Goal: Task Accomplishment & Management: Manage account settings

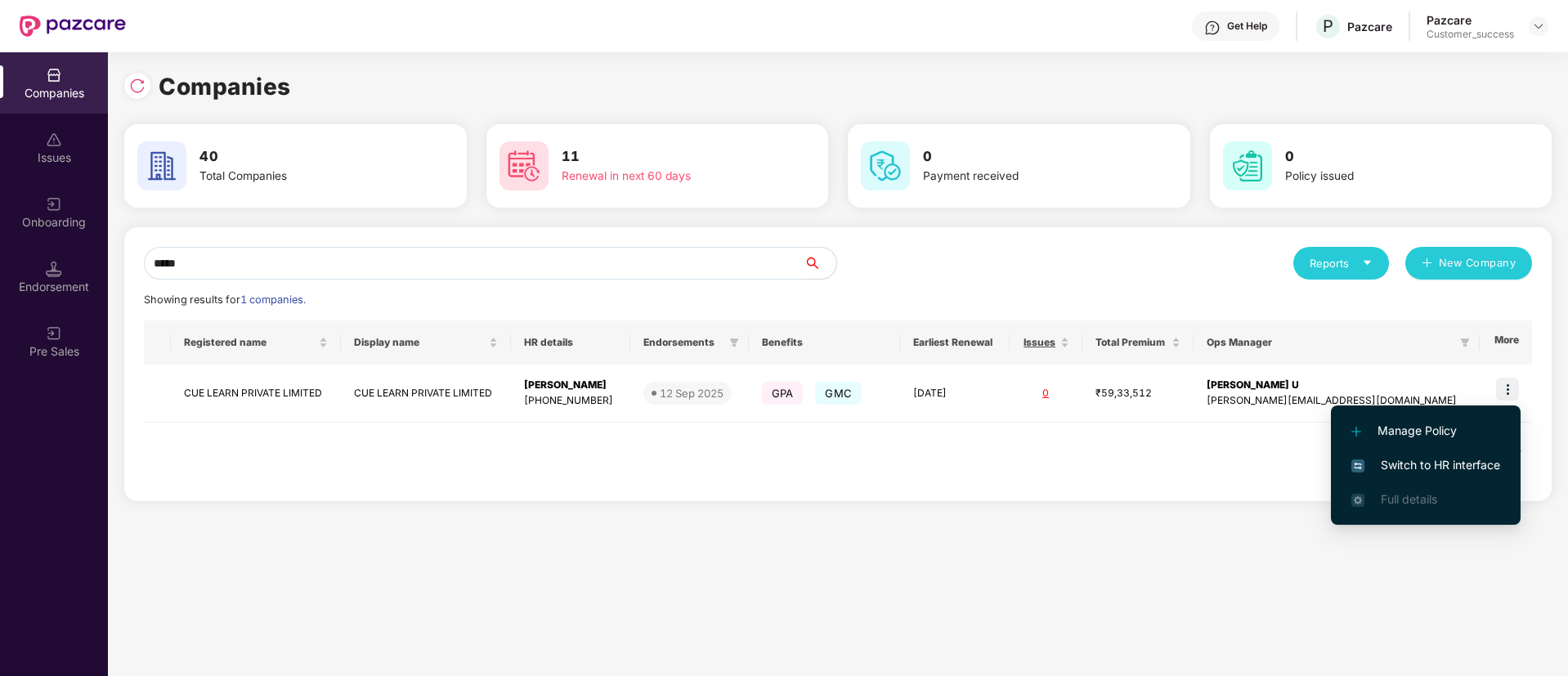
click at [1409, 477] on li "Switch to HR interface" at bounding box center [1426, 465] width 190 height 35
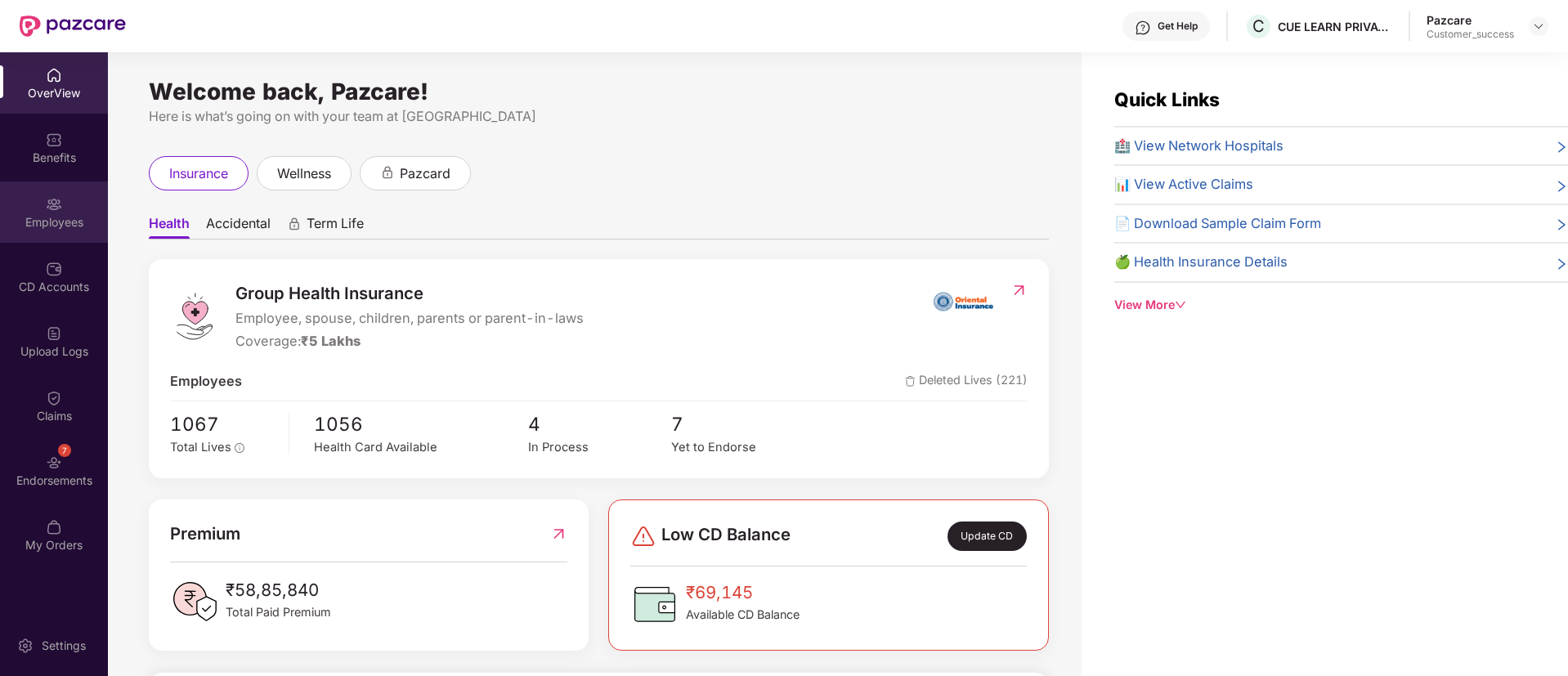
click at [48, 228] on div "Employees" at bounding box center [54, 221] width 108 height 16
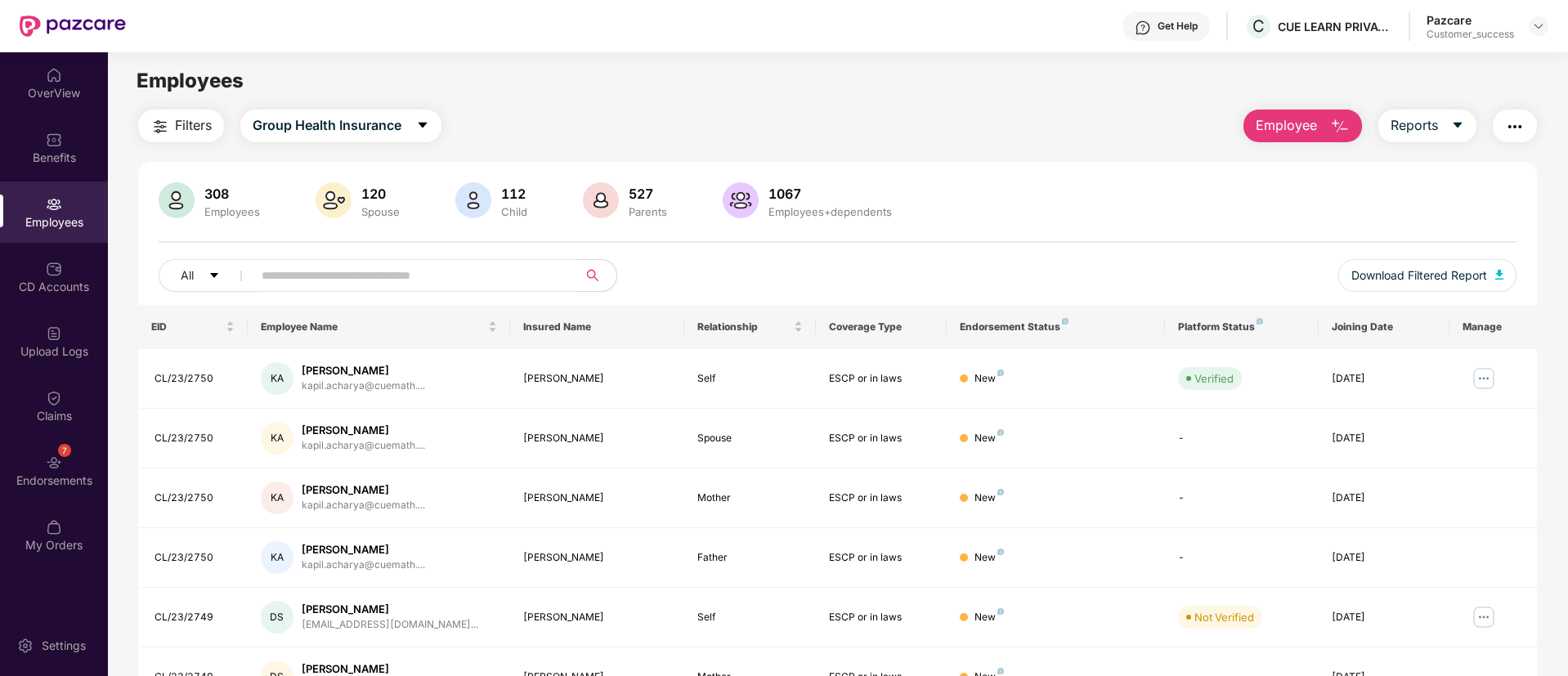
click at [338, 269] on input "text" at bounding box center [409, 276] width 293 height 25
paste input "**********"
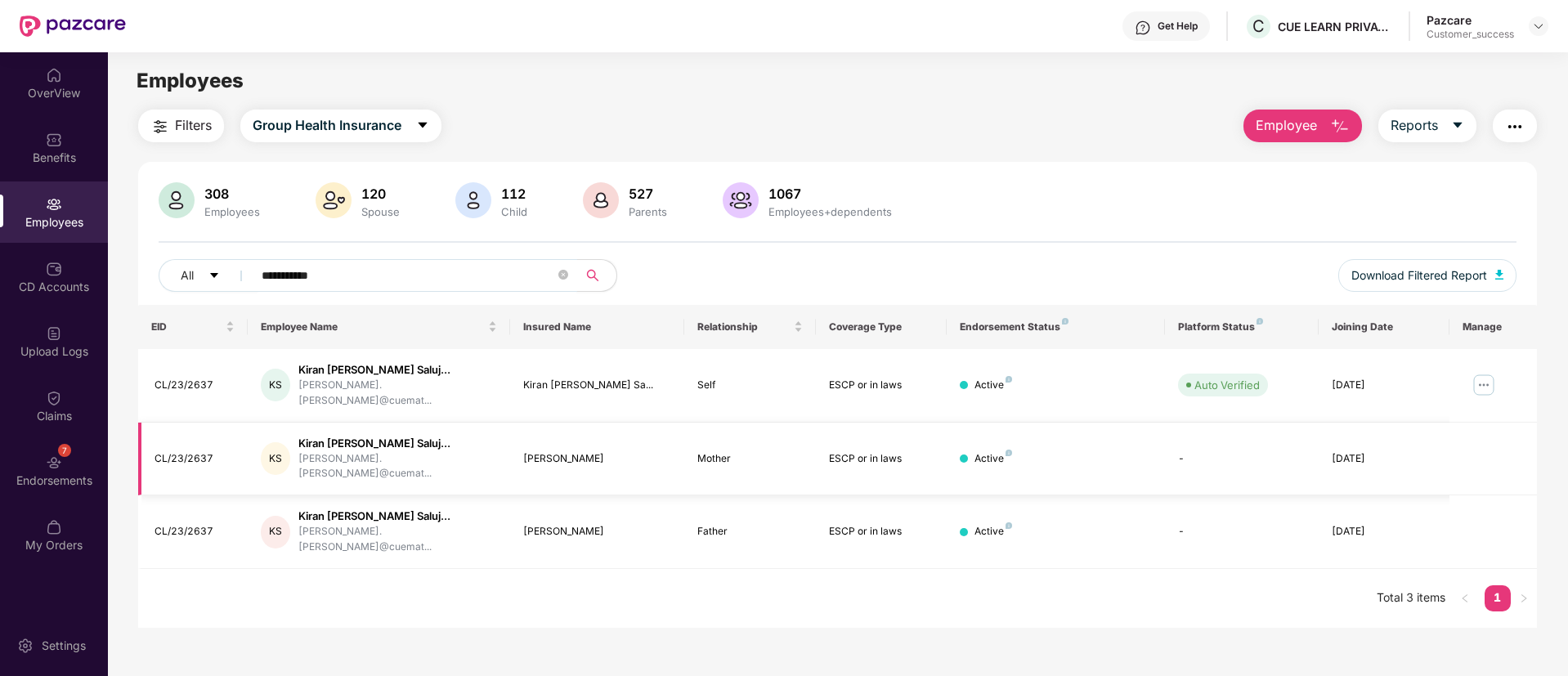
type input "**********"
click at [1486, 378] on img at bounding box center [1484, 385] width 26 height 26
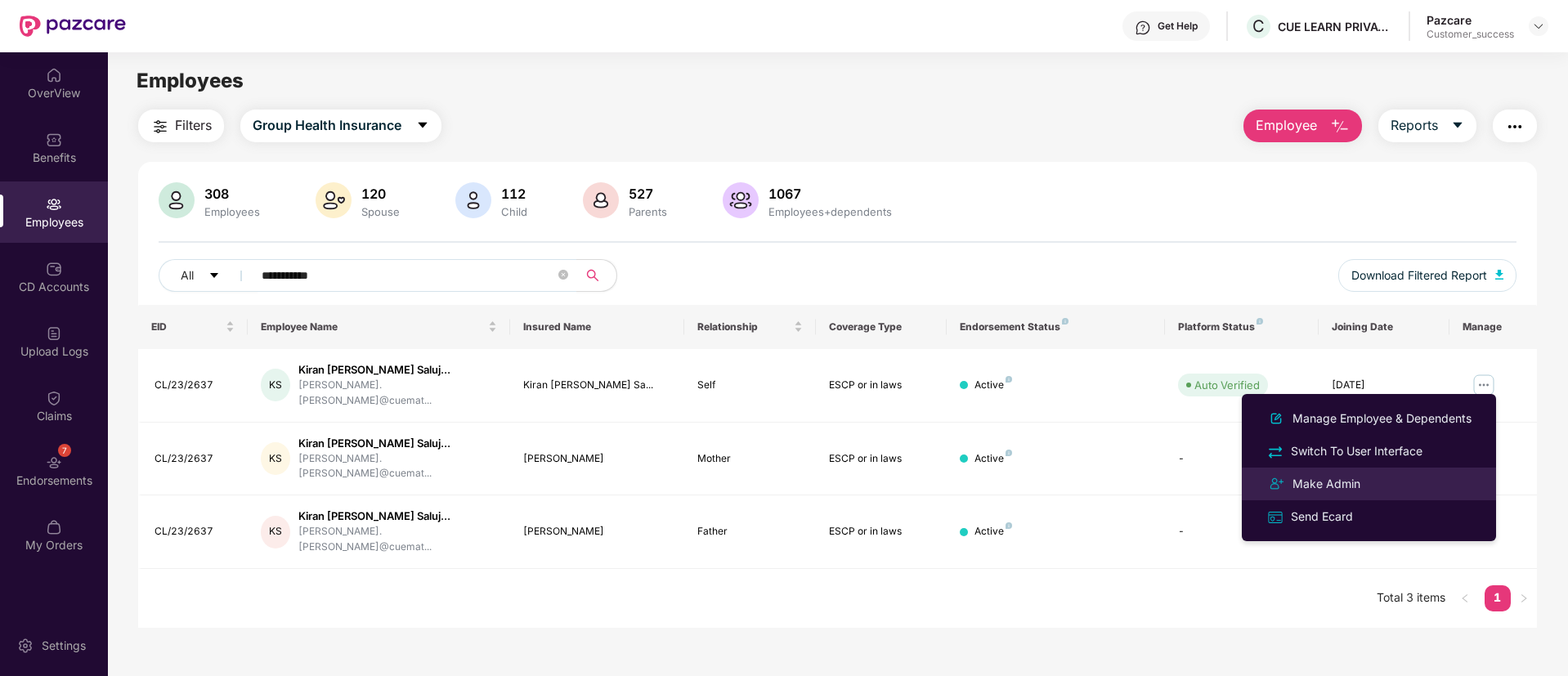
click at [1349, 486] on div "Make Admin" at bounding box center [1327, 483] width 75 height 18
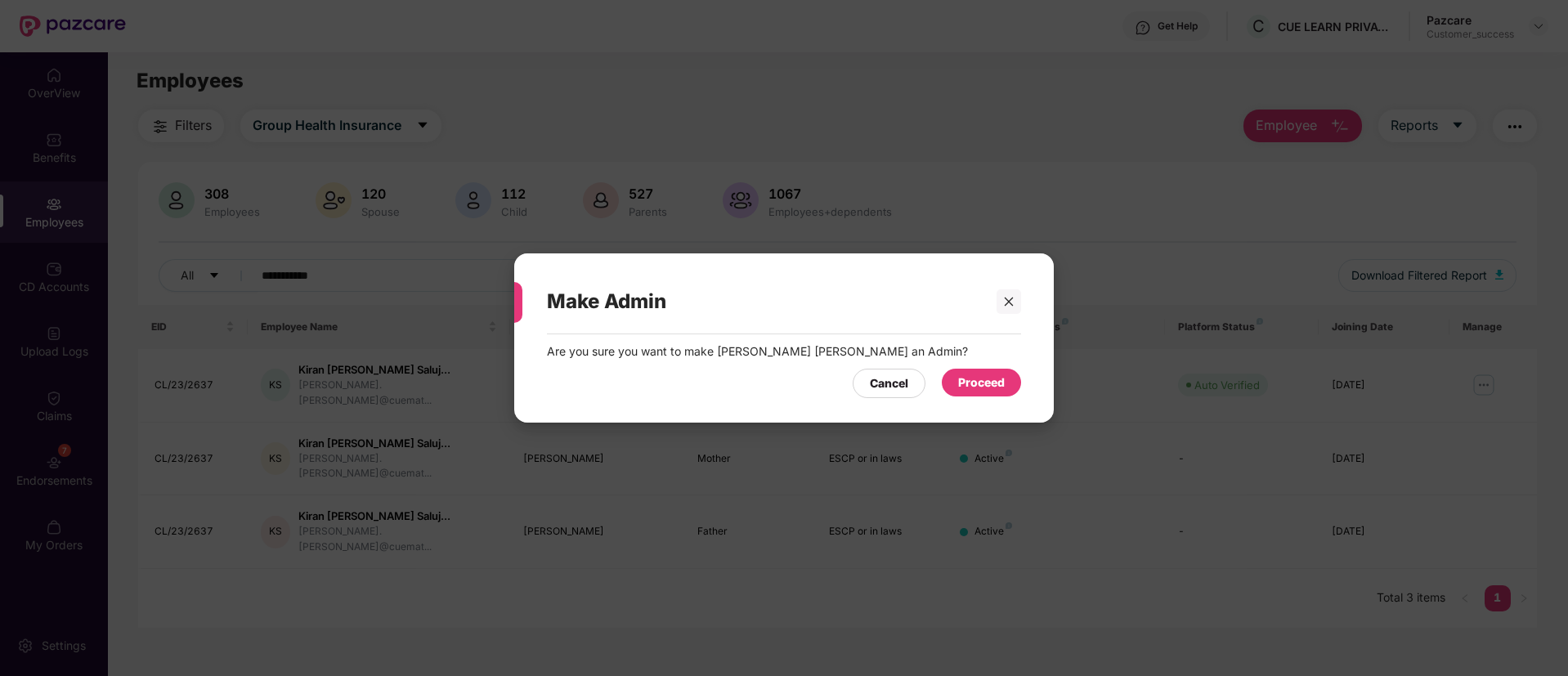
click at [980, 391] on div "Proceed" at bounding box center [981, 383] width 47 height 18
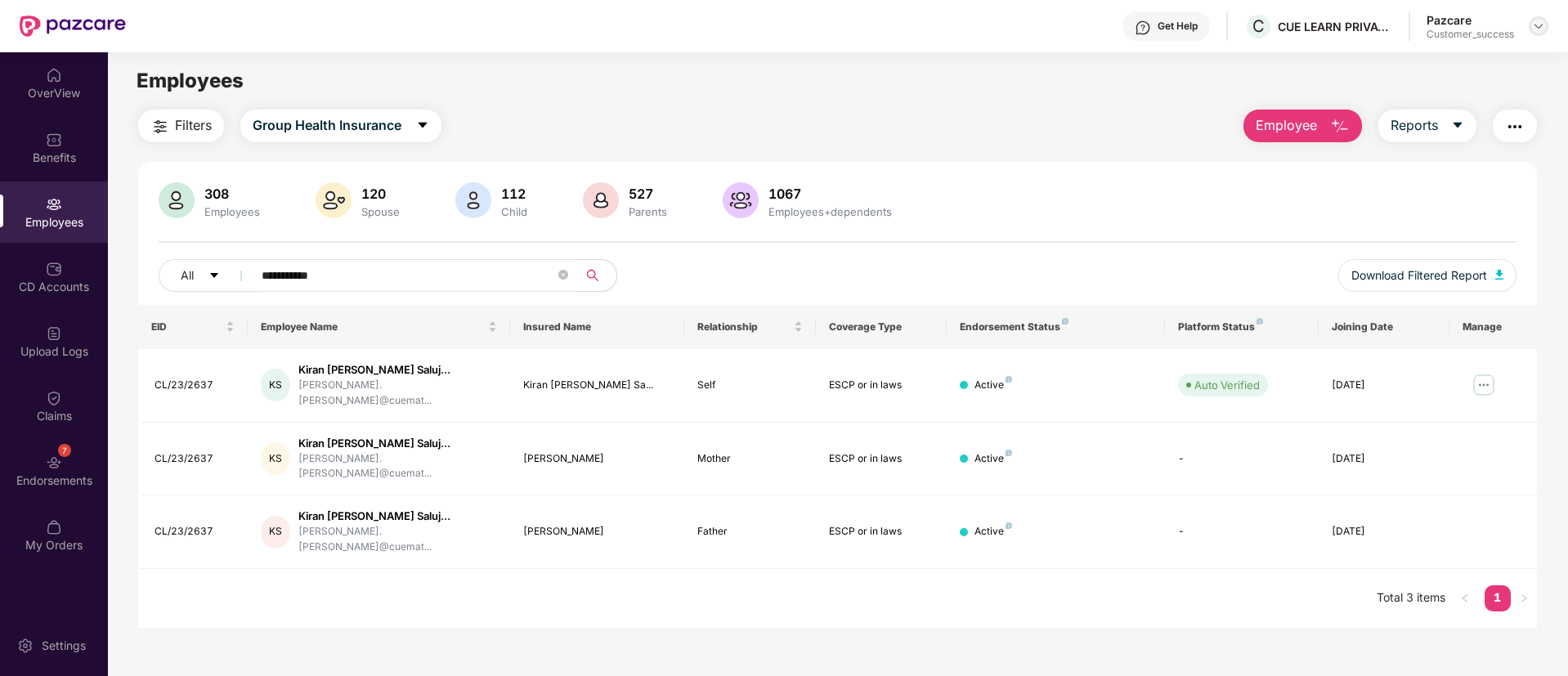
click at [1536, 22] on img at bounding box center [1539, 26] width 13 height 13
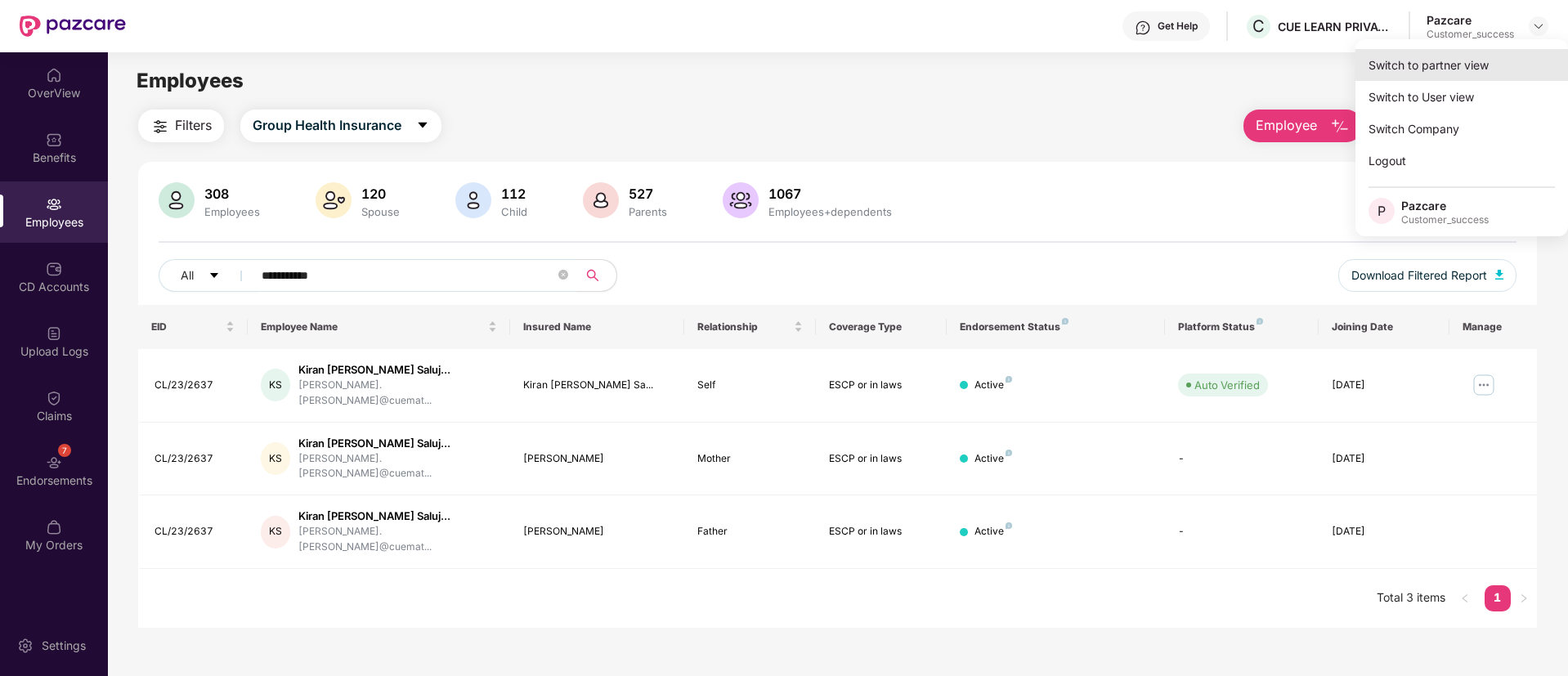
click at [1424, 74] on div "Switch to partner view" at bounding box center [1463, 64] width 213 height 32
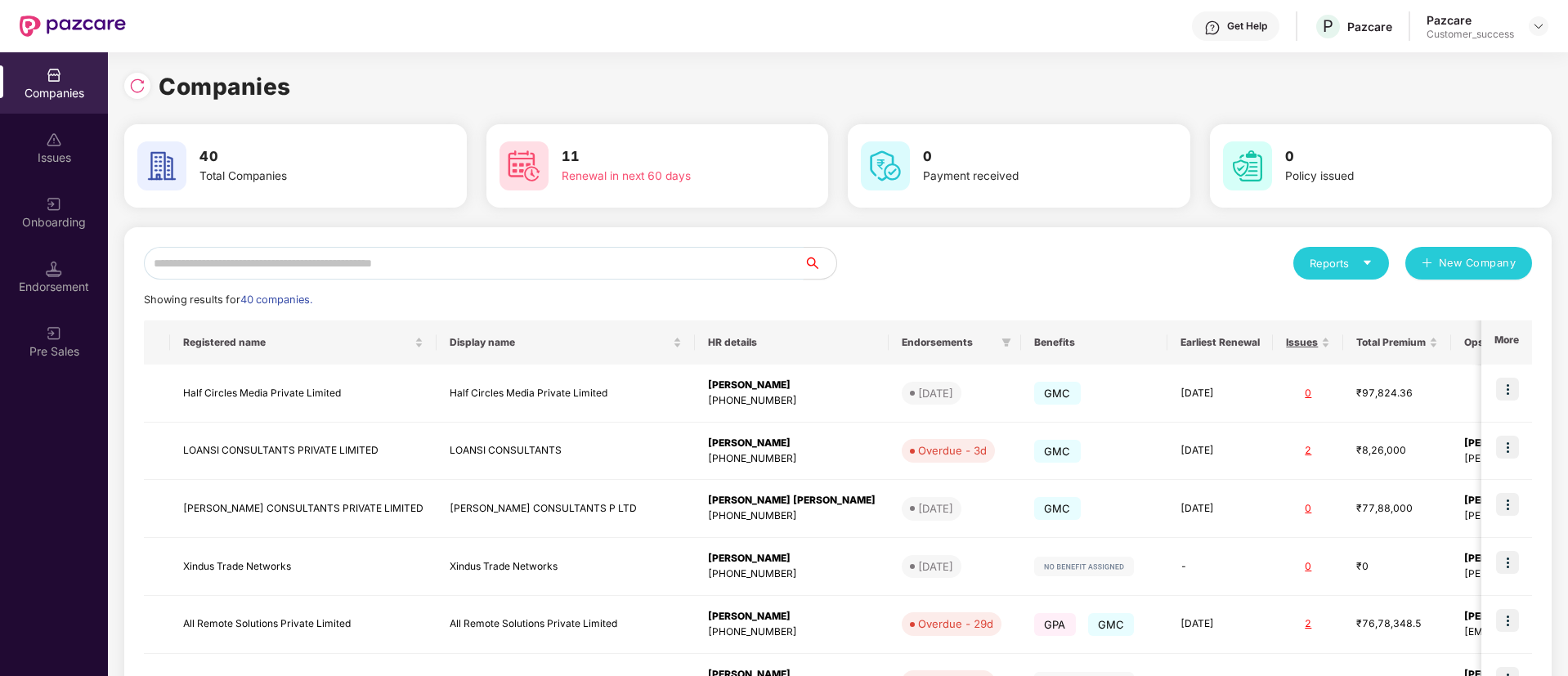
click at [383, 265] on input "text" at bounding box center [474, 264] width 660 height 33
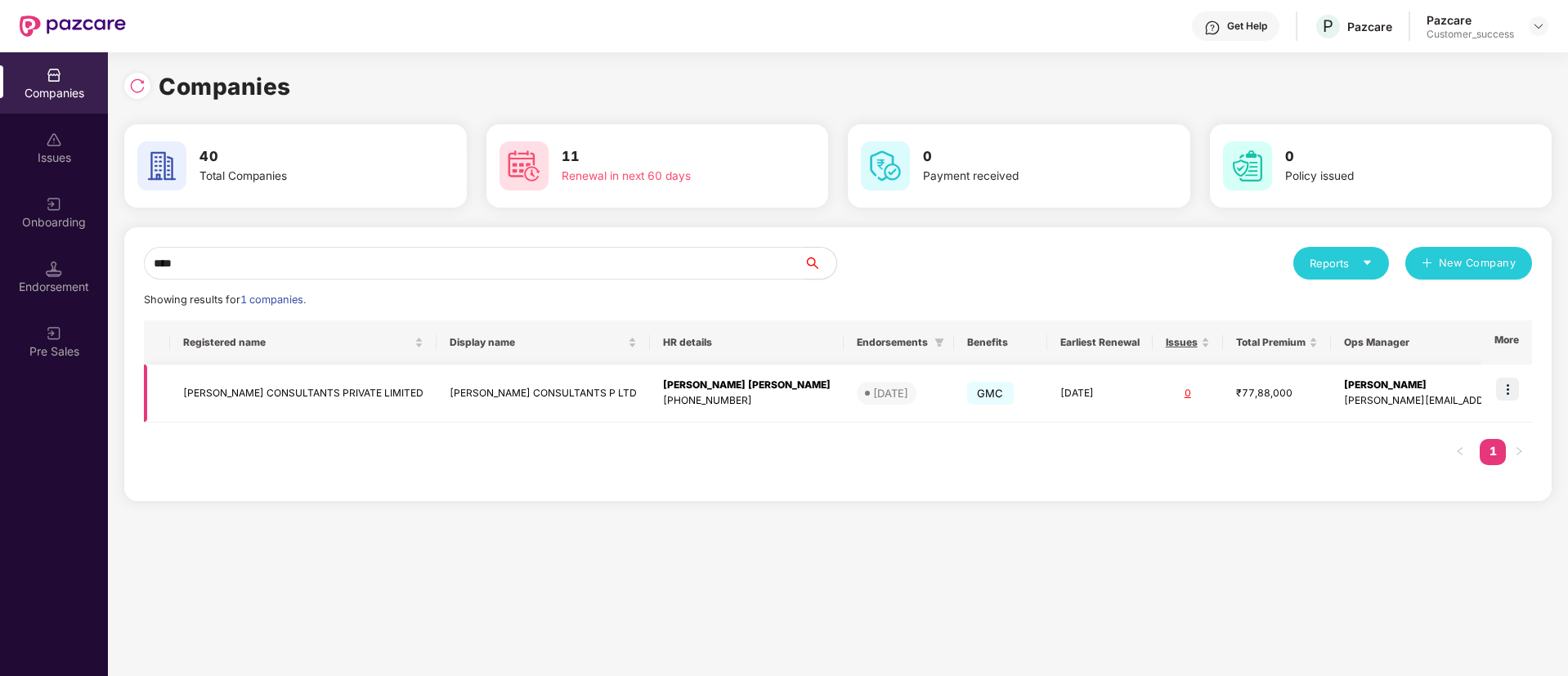
type input "****"
click at [1516, 385] on img at bounding box center [1508, 389] width 23 height 23
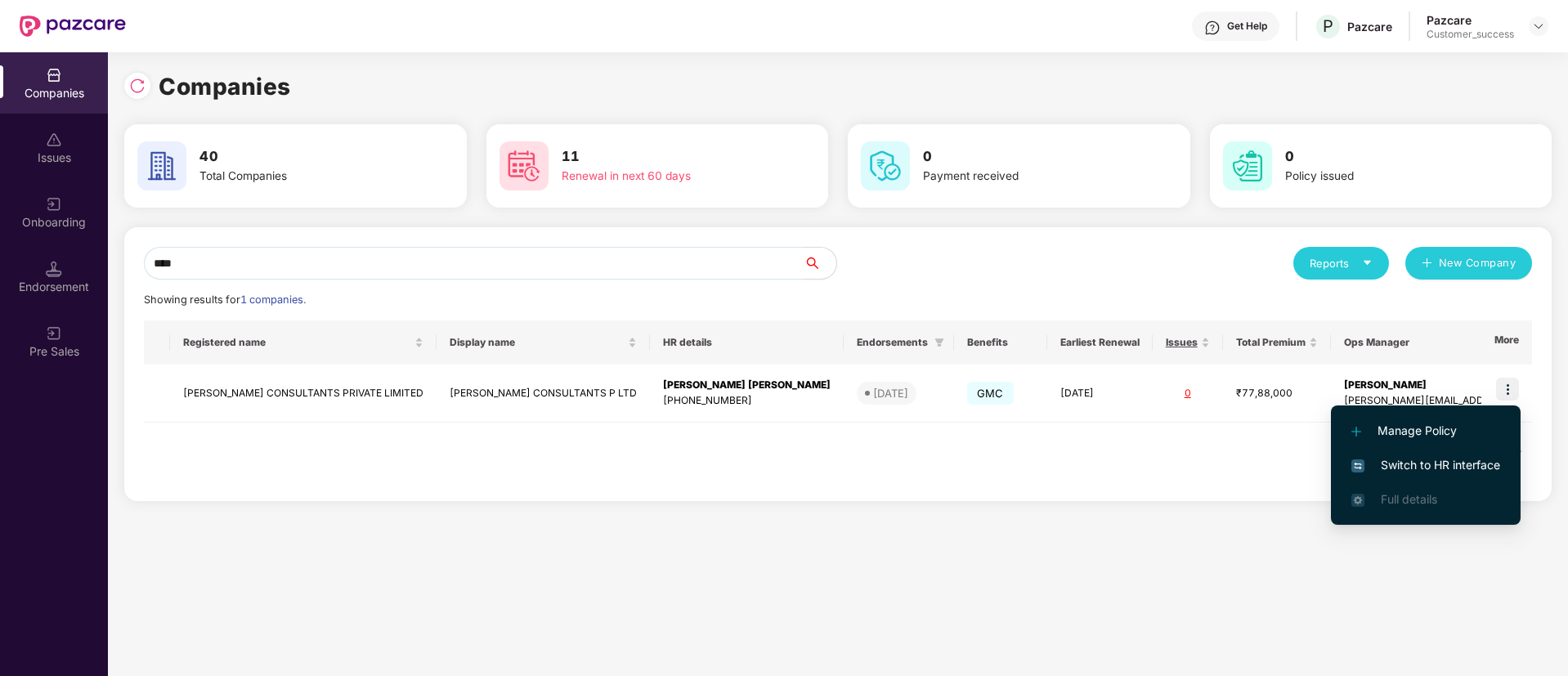
click at [1419, 469] on span "Switch to HR interface" at bounding box center [1426, 465] width 149 height 18
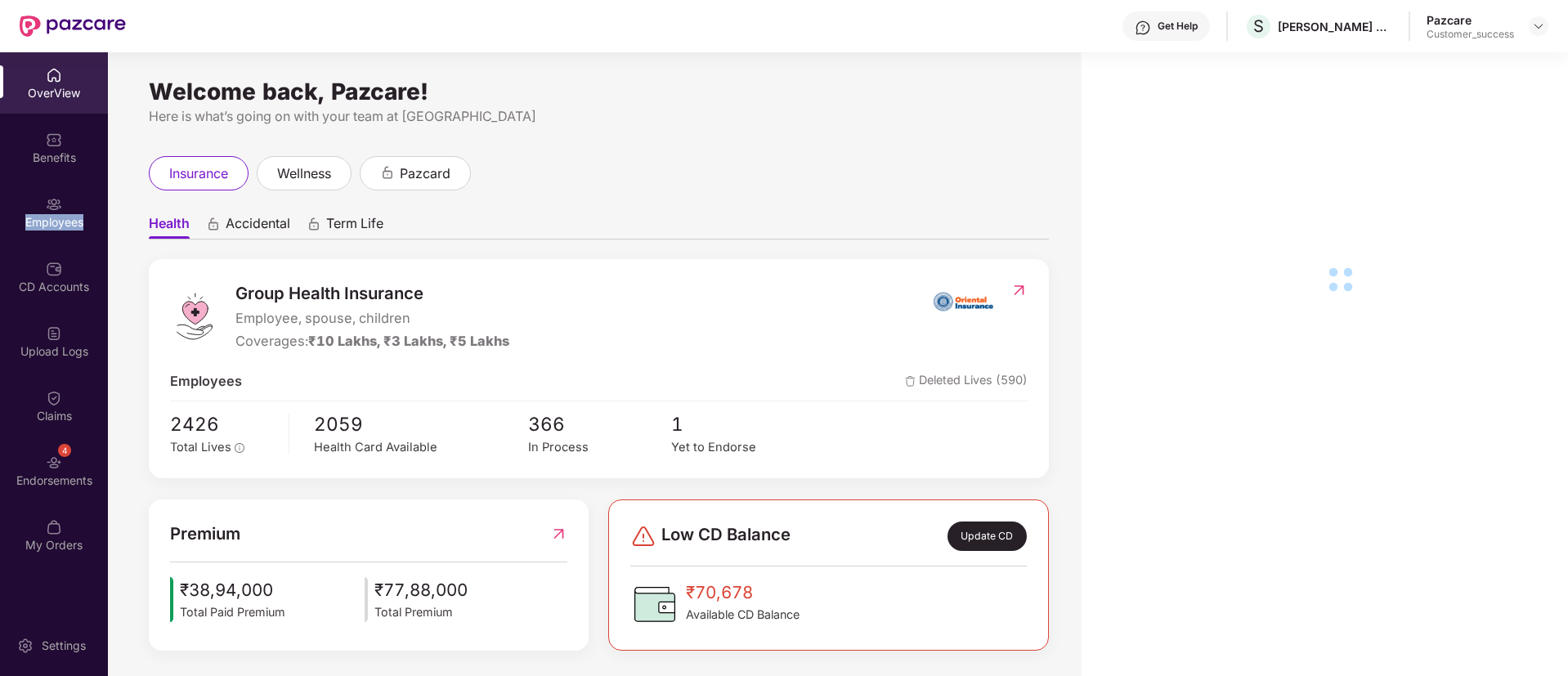
click at [42, 217] on div "Employees" at bounding box center [54, 221] width 108 height 16
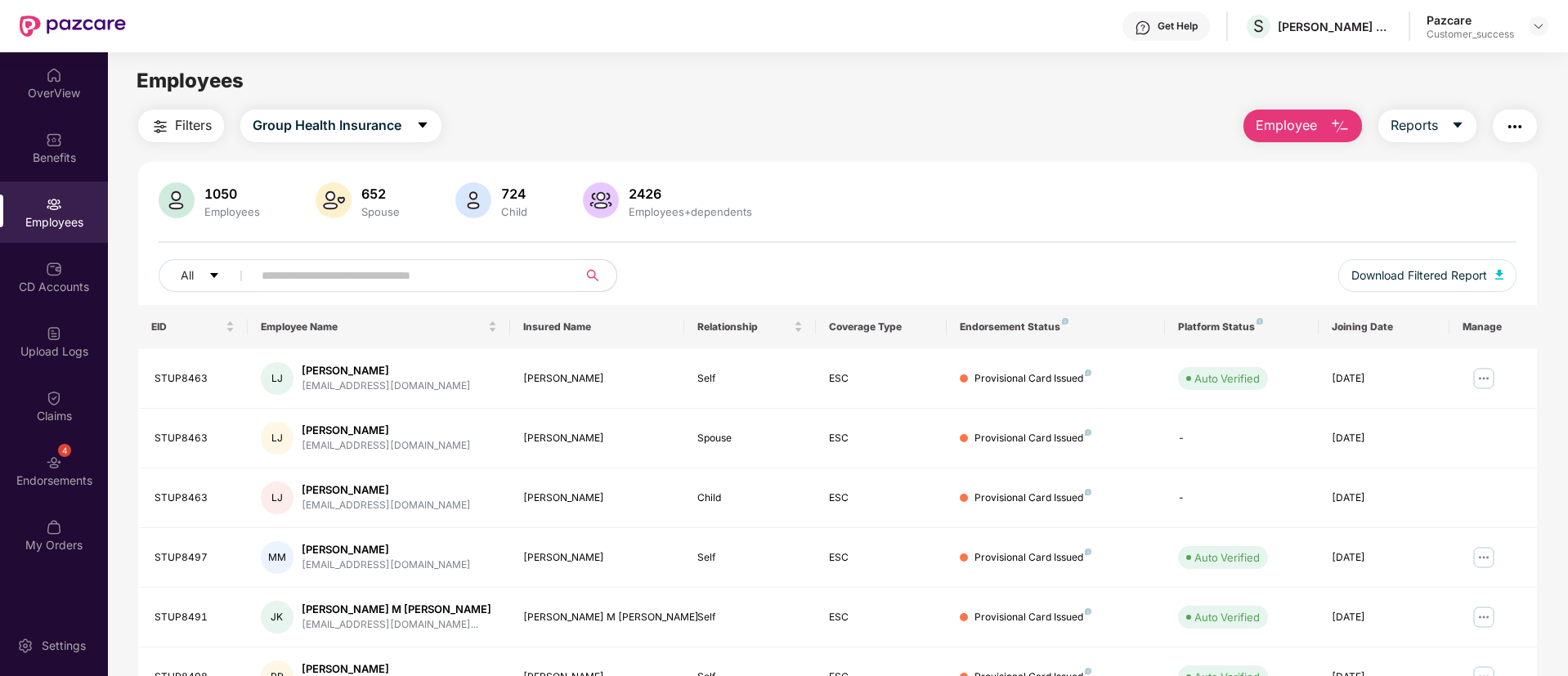
click at [400, 276] on input "text" at bounding box center [409, 276] width 293 height 25
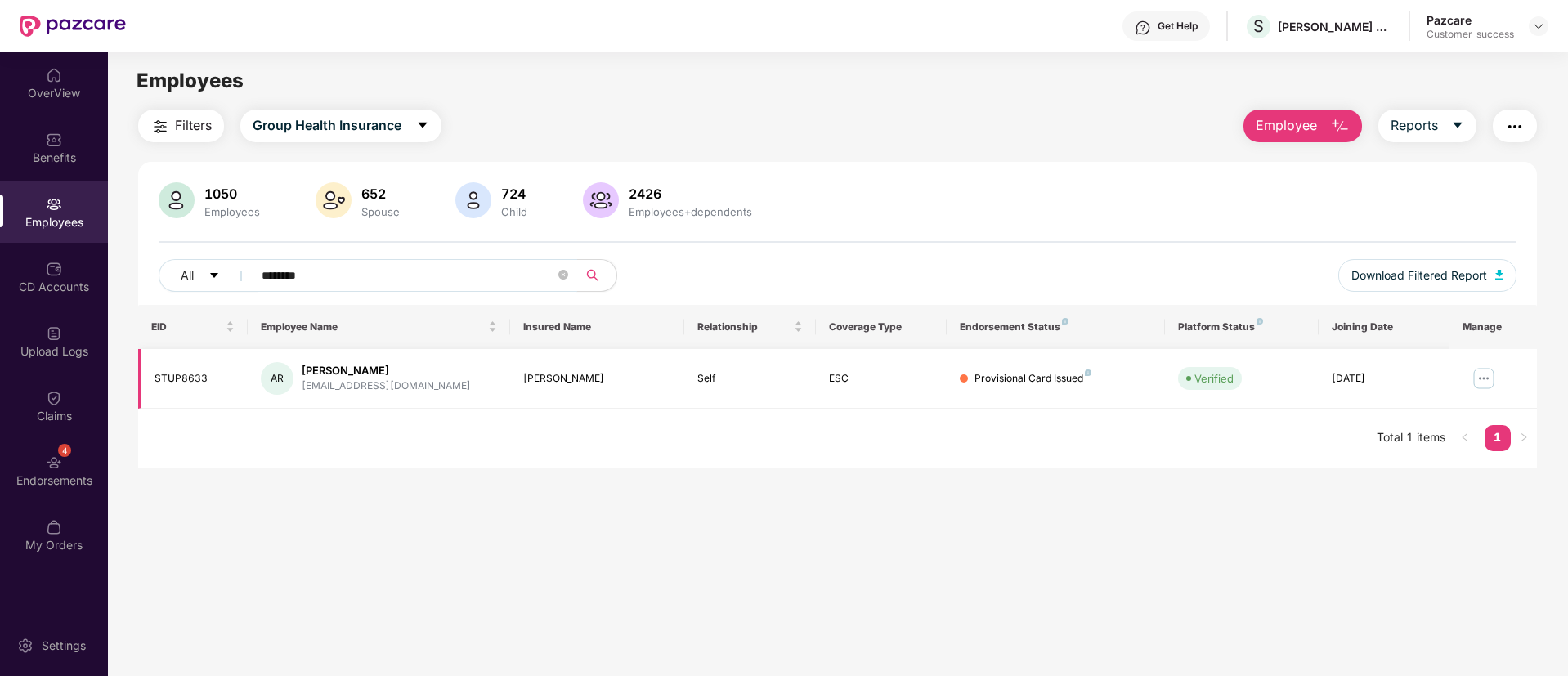
type input "********"
click at [175, 375] on div "STUP8633" at bounding box center [195, 379] width 81 height 15
copy div "STUP8633"
click at [1481, 369] on img at bounding box center [1484, 378] width 26 height 26
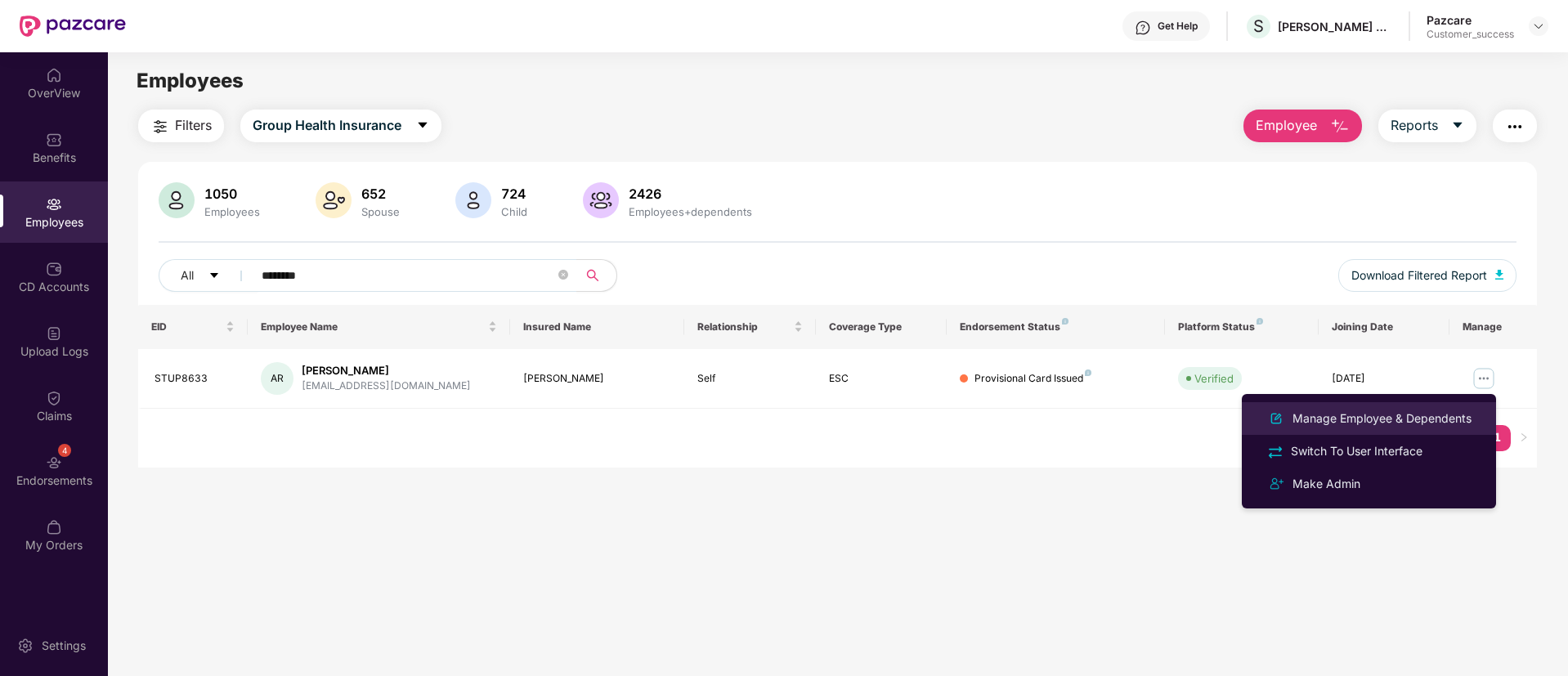
click at [1349, 413] on div "Manage Employee & Dependents" at bounding box center [1383, 418] width 186 height 18
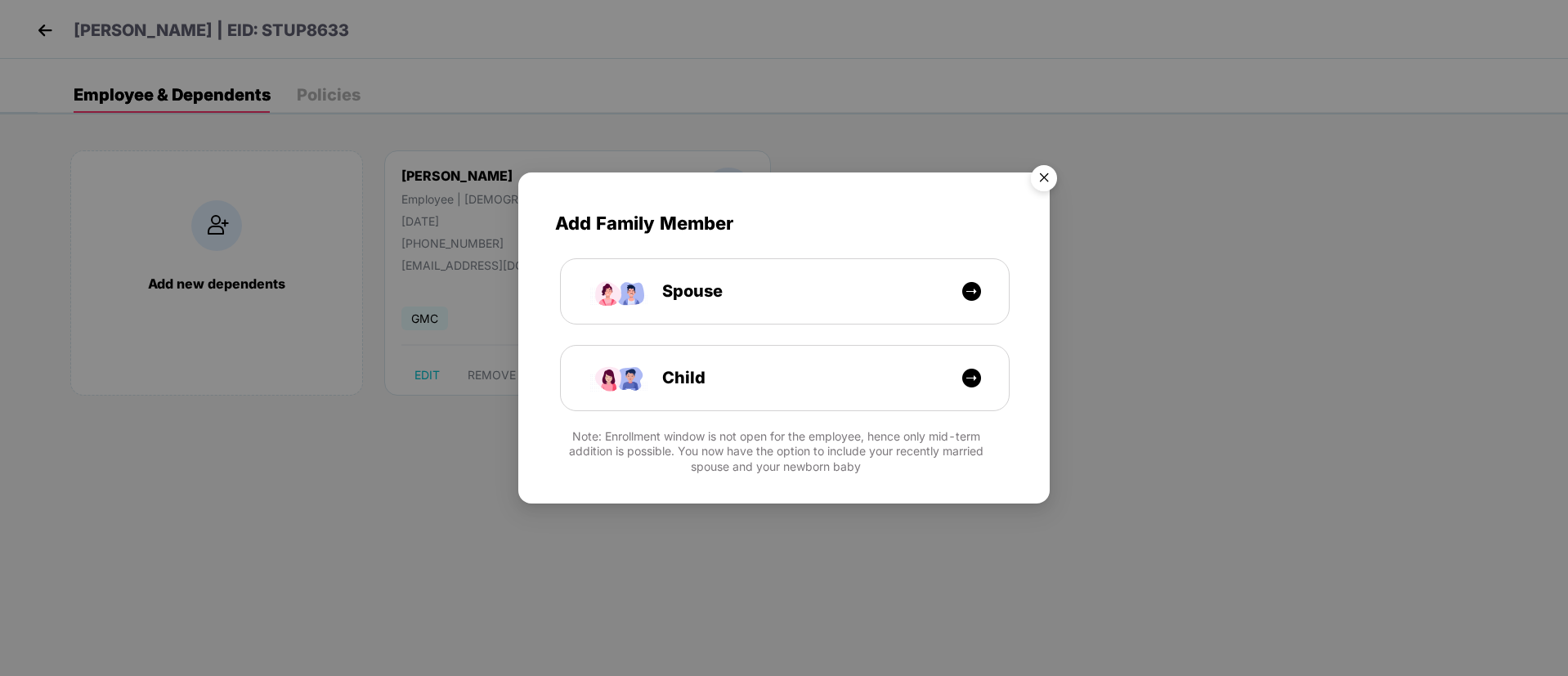
click at [1047, 180] on img "Close" at bounding box center [1044, 181] width 46 height 46
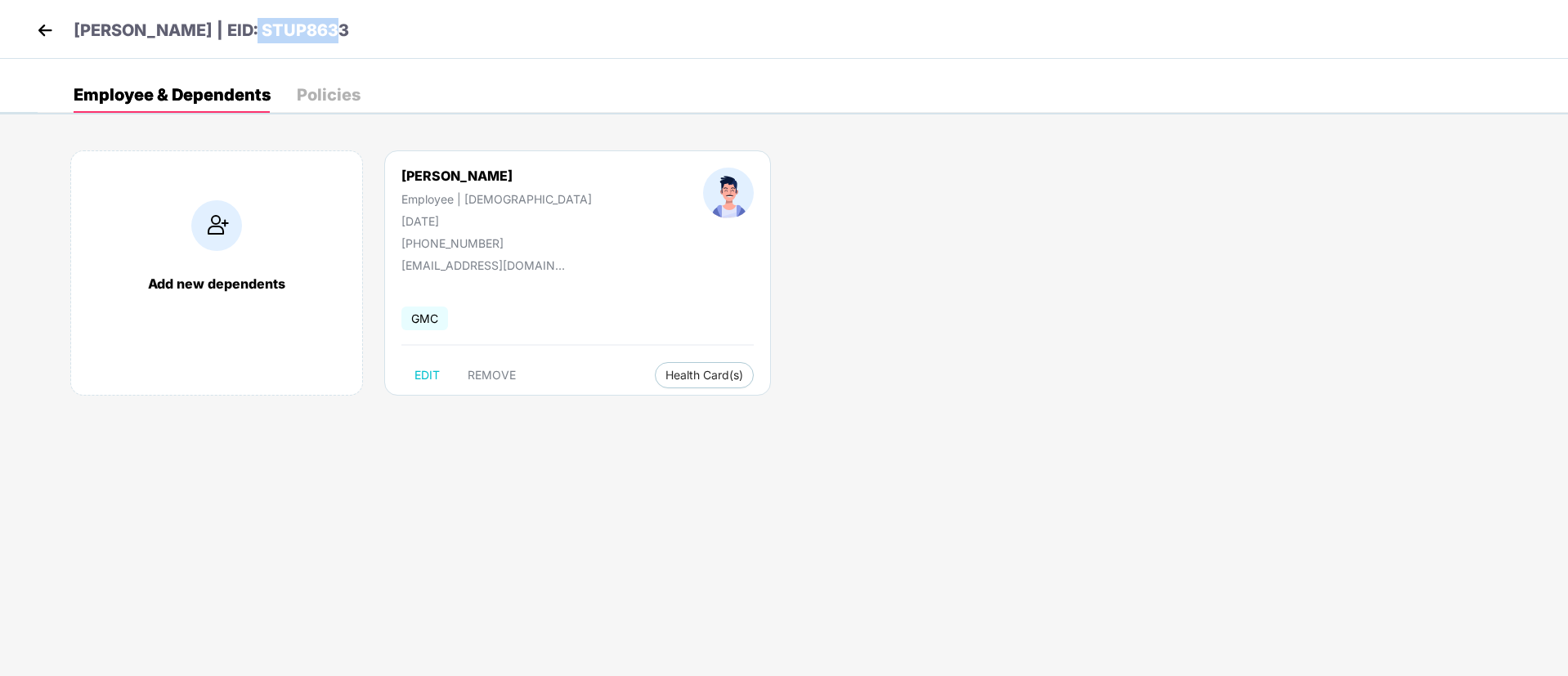
drag, startPoint x: 352, startPoint y: 30, endPoint x: 237, endPoint y: 36, distance: 115.2
click at [237, 36] on div "[PERSON_NAME] | EID: STUP8633" at bounding box center [784, 29] width 1568 height 58
copy p "STUP8633"
click at [432, 171] on div "[PERSON_NAME]" at bounding box center [497, 175] width 191 height 16
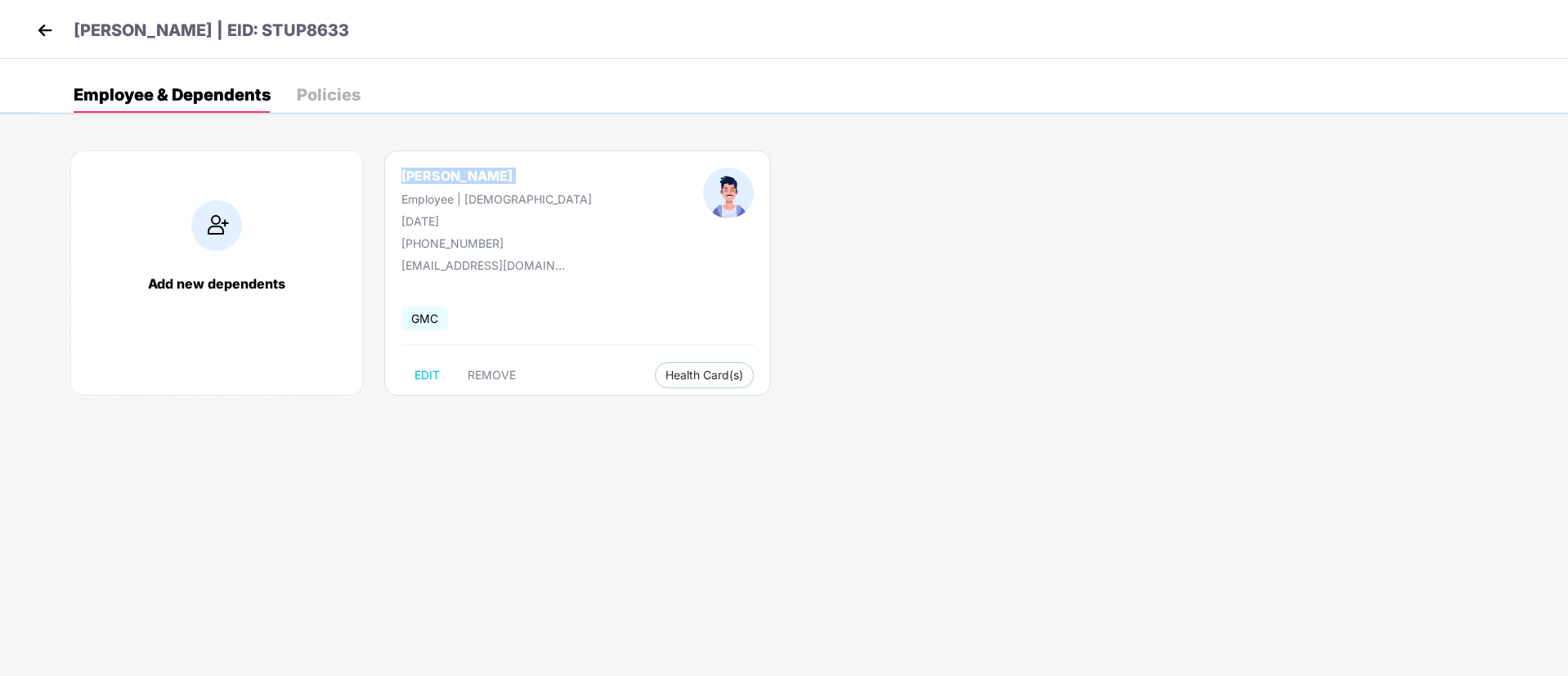
copy div "[PERSON_NAME]"
click at [432, 171] on div "[PERSON_NAME]" at bounding box center [497, 175] width 191 height 16
click at [48, 35] on img at bounding box center [45, 31] width 25 height 25
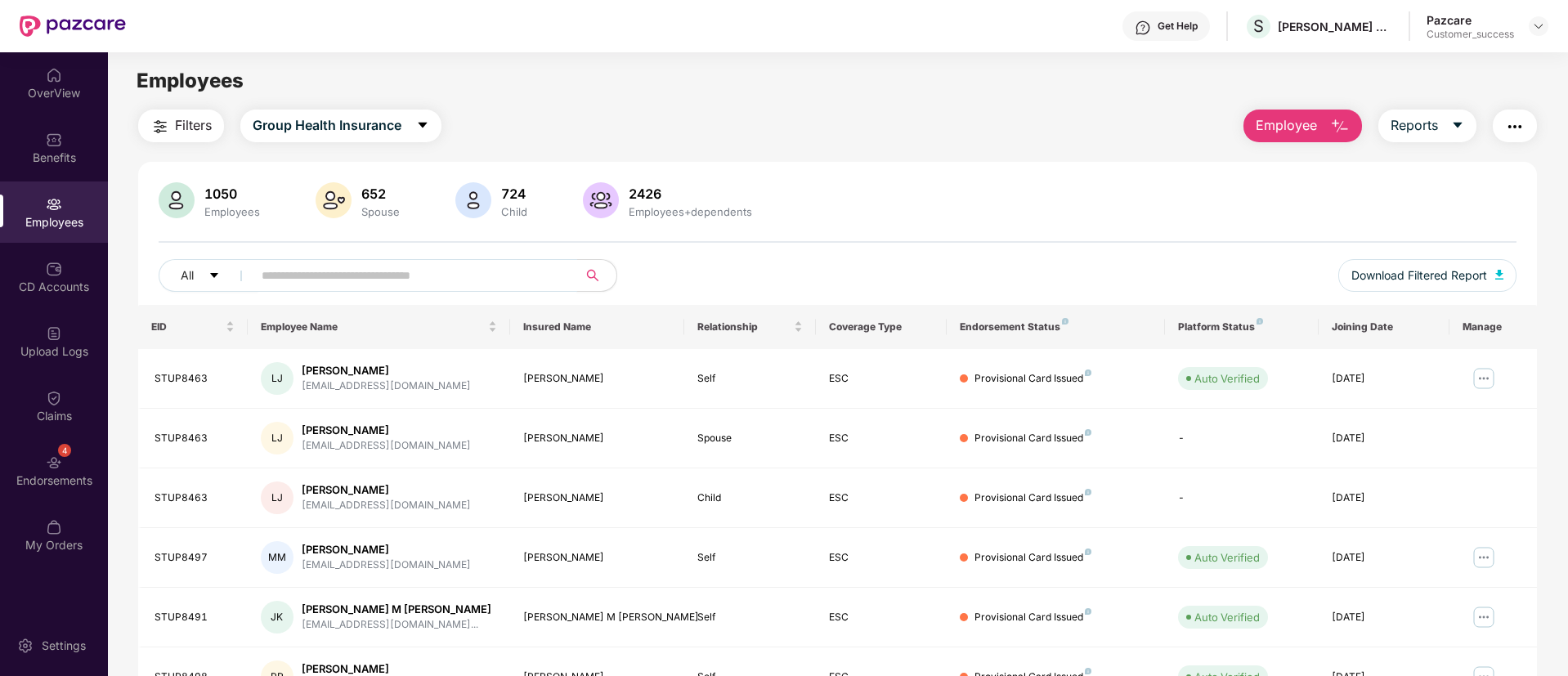
click at [478, 264] on input "text" at bounding box center [409, 276] width 293 height 25
paste input "**********"
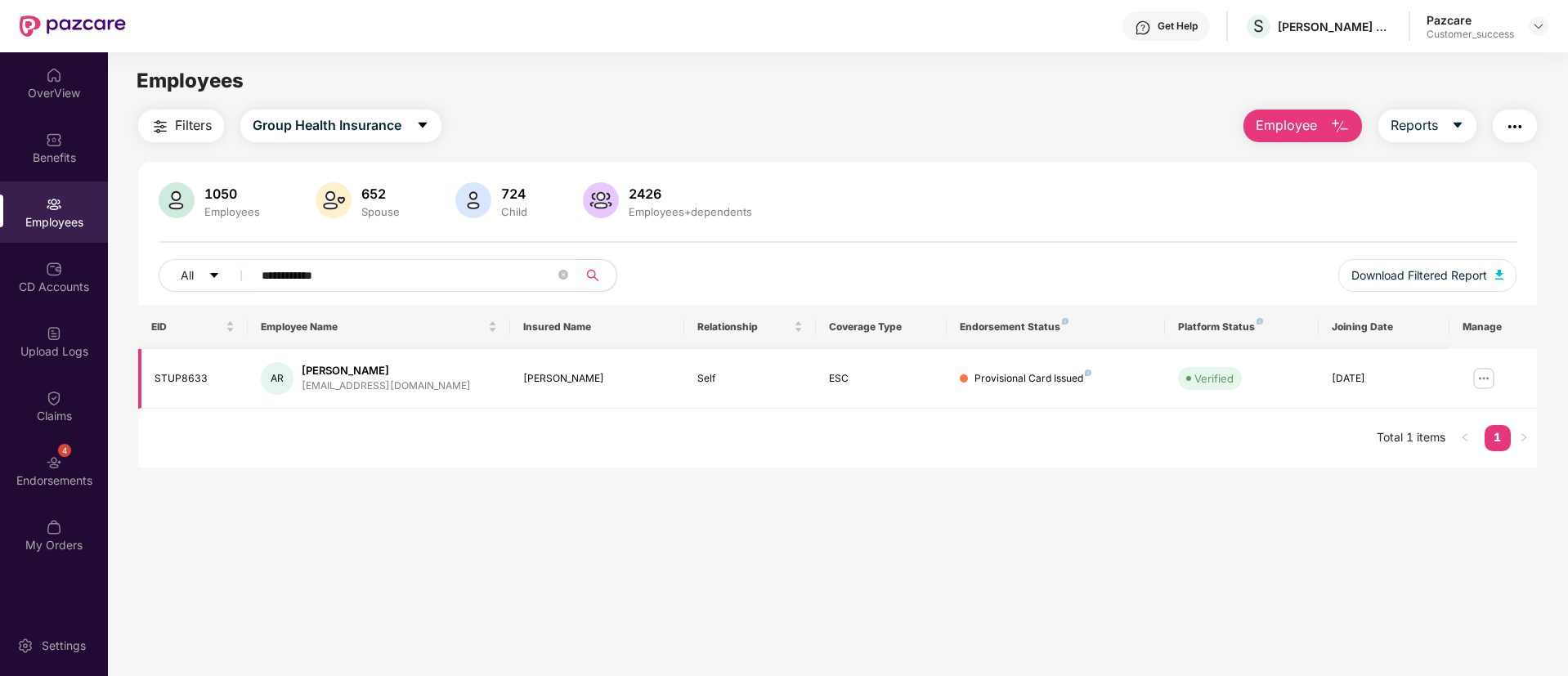
type input "**********"
click at [1486, 385] on img at bounding box center [1484, 378] width 26 height 26
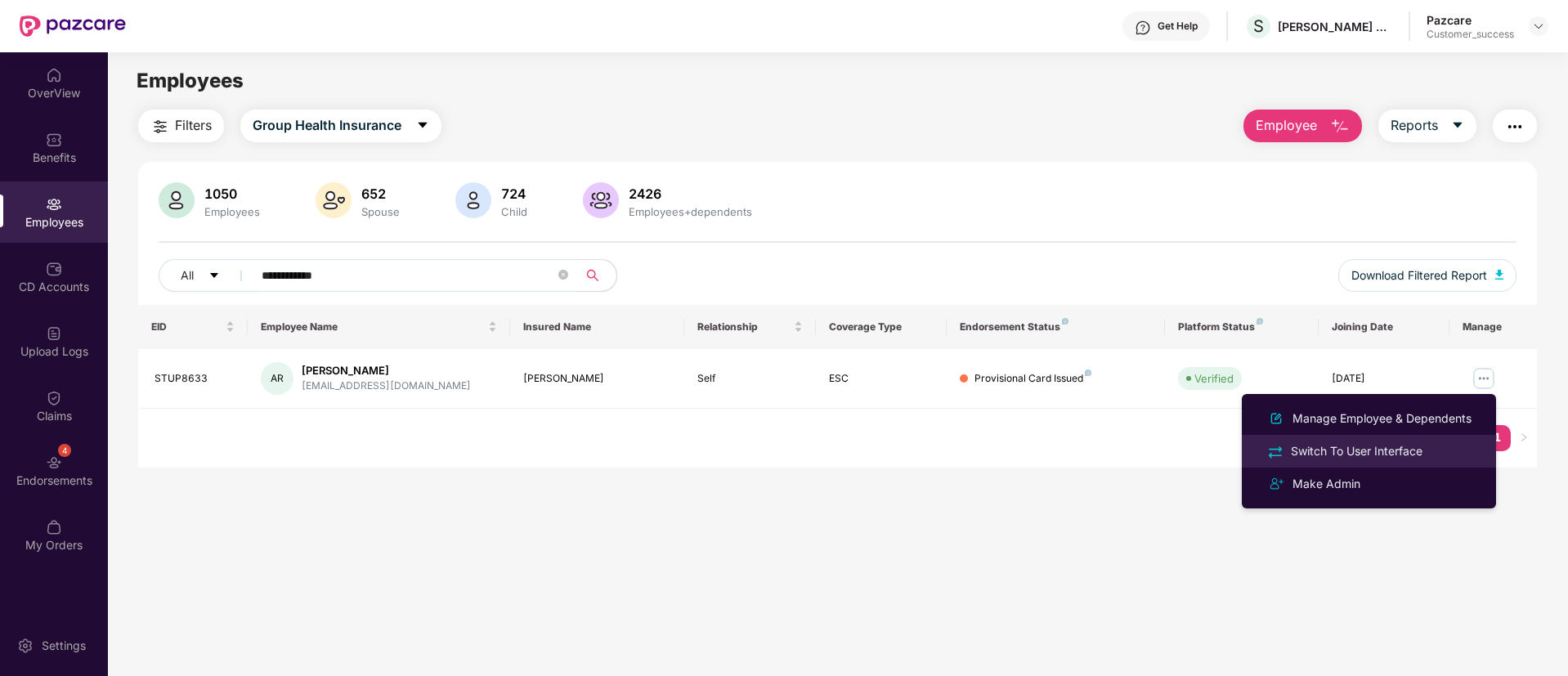
click at [1400, 441] on div "Switch To User Interface" at bounding box center [1369, 451] width 212 height 19
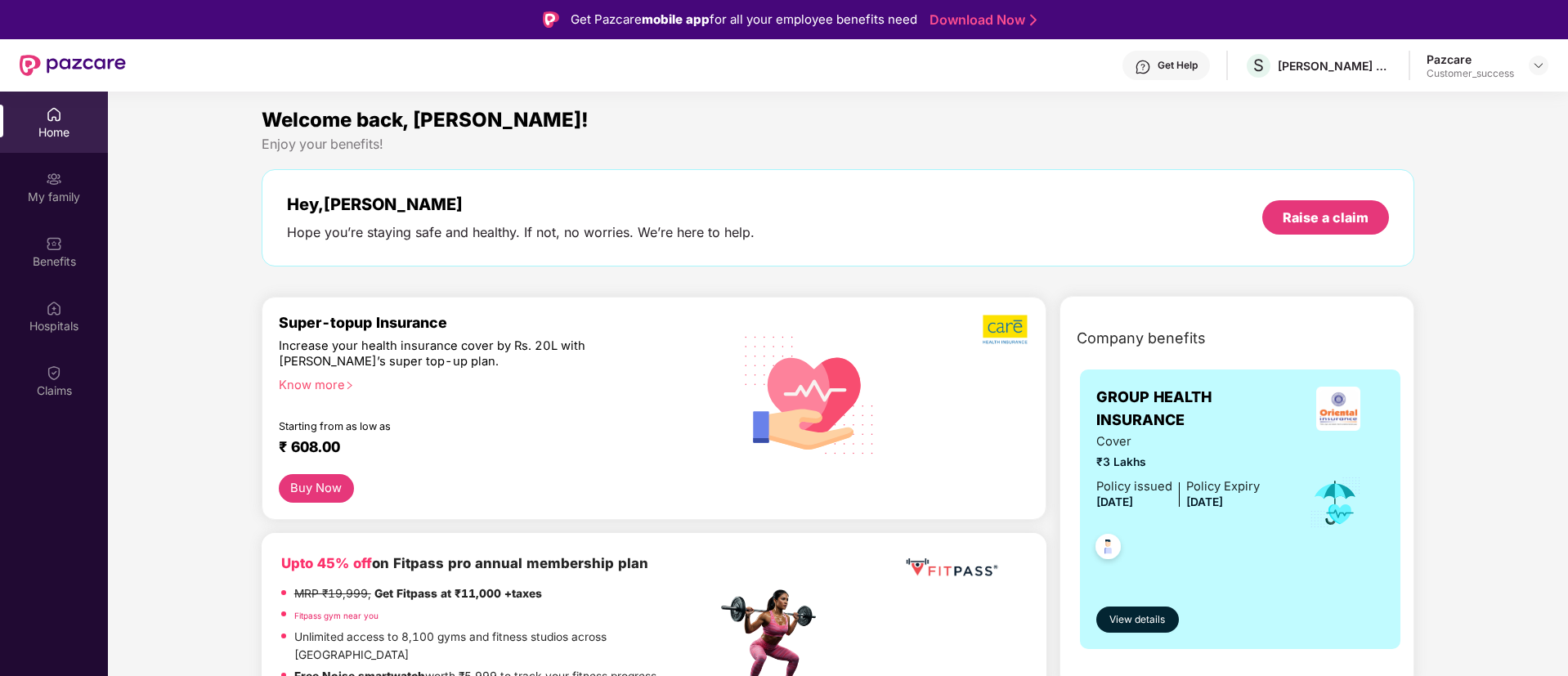
click at [1121, 502] on span "[DATE]" at bounding box center [1114, 502] width 36 height 13
click at [54, 253] on div "Benefits" at bounding box center [54, 261] width 108 height 16
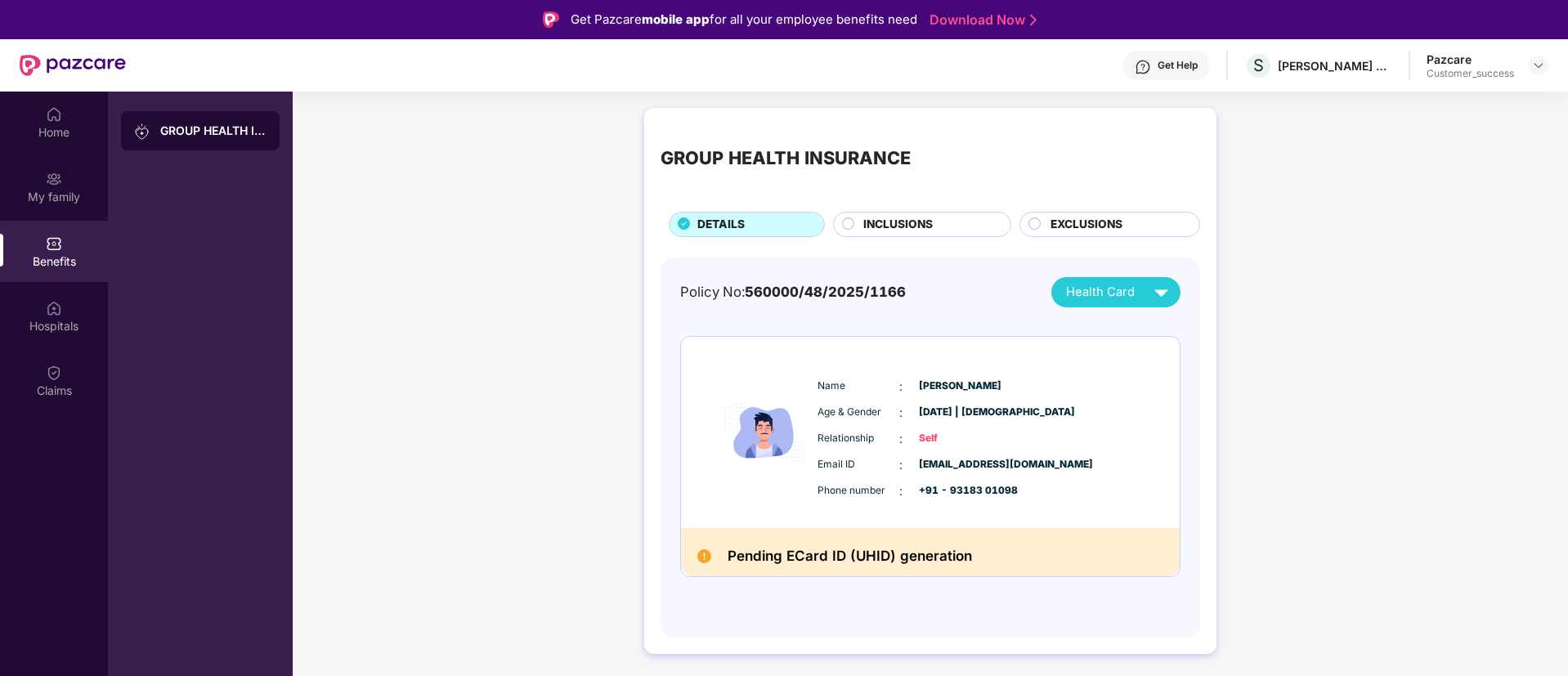
click at [901, 220] on span "INCLUSIONS" at bounding box center [898, 224] width 69 height 18
